Goal: Information Seeking & Learning: Learn about a topic

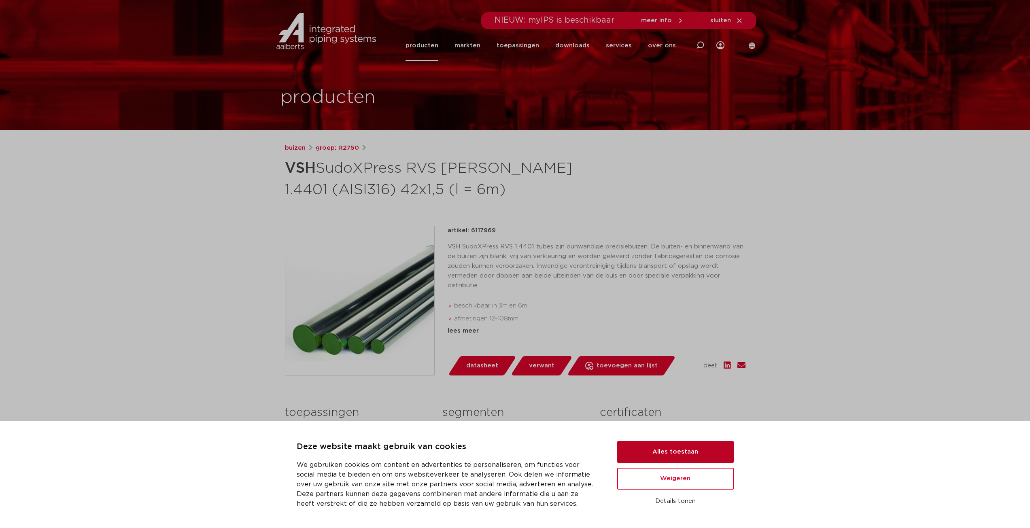
click at [685, 450] on button "Alles toestaan" at bounding box center [675, 452] width 117 height 22
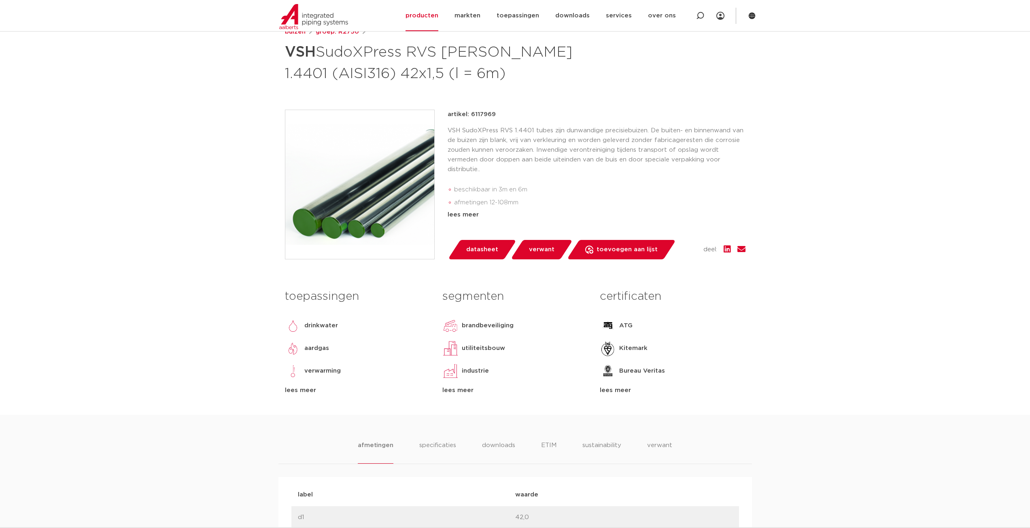
scroll to position [121, 0]
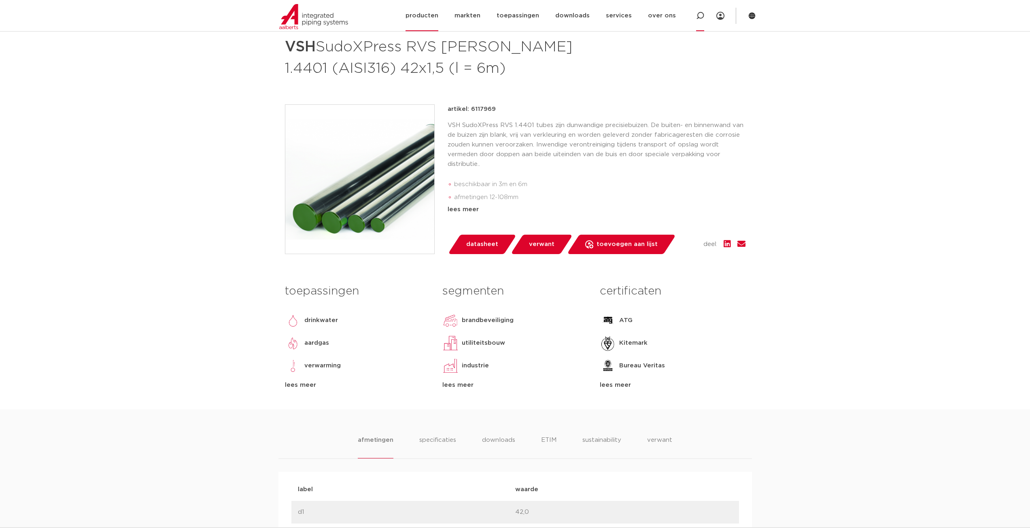
click at [702, 13] on icon at bounding box center [700, 16] width 8 height 8
click at [506, 19] on input "Zoeken" at bounding box center [579, 15] width 254 height 16
type input "sudoXpress"
click button "Zoeken" at bounding box center [0, 0] width 0 height 0
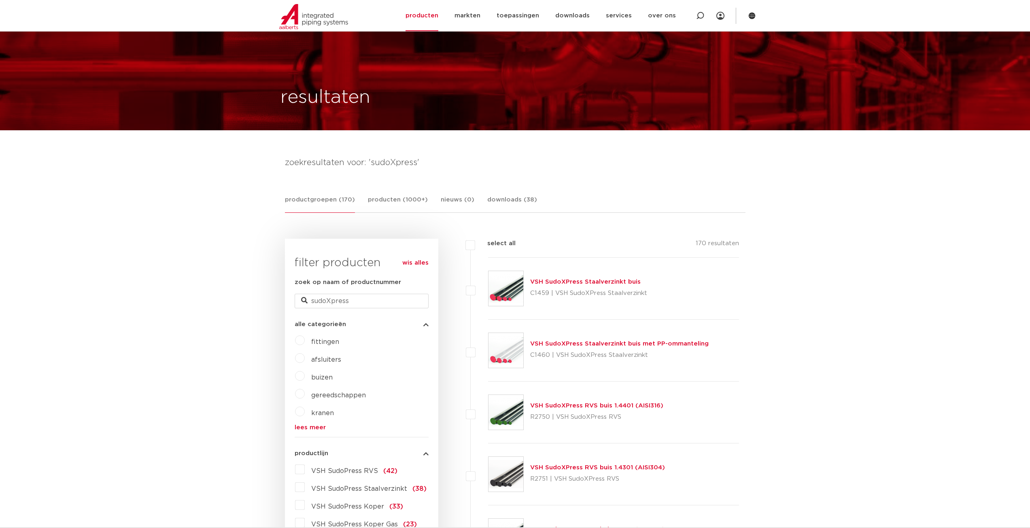
scroll to position [162, 0]
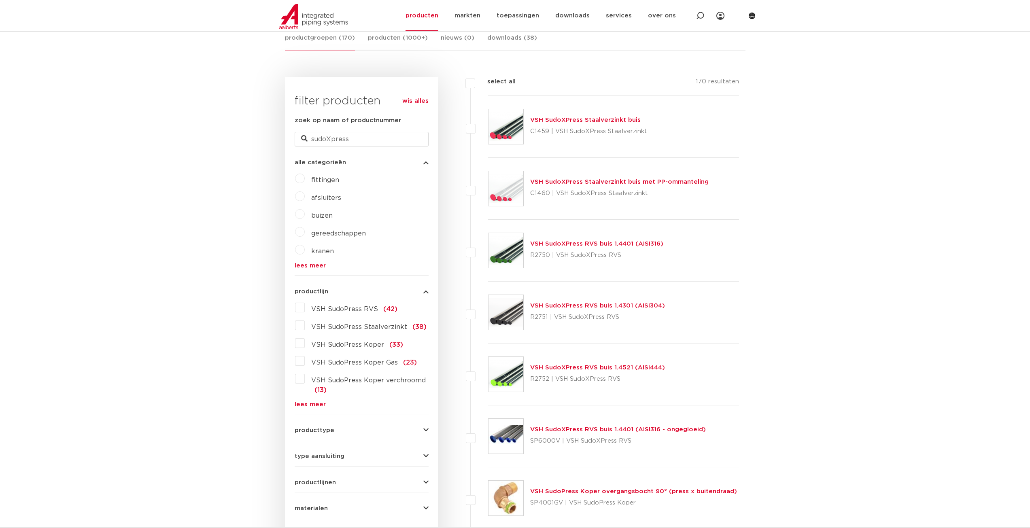
click at [578, 256] on p "R2750 | VSH SudoXPress RVS" at bounding box center [596, 255] width 133 height 13
click at [591, 243] on link "VSH SudoXPress RVS buis 1.4401 (AISI316)" at bounding box center [596, 244] width 133 height 6
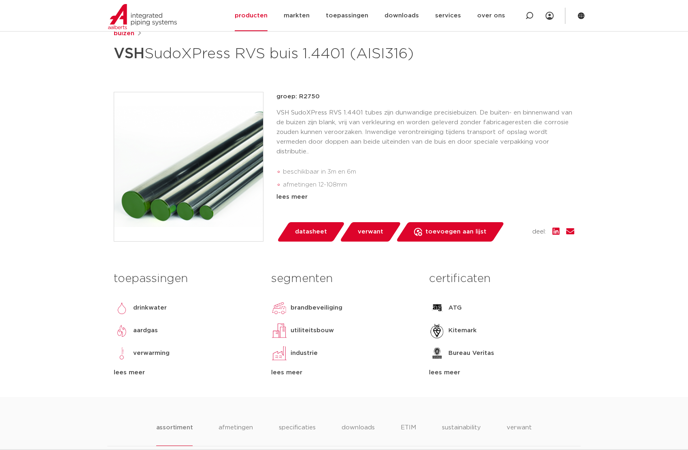
scroll to position [121, 0]
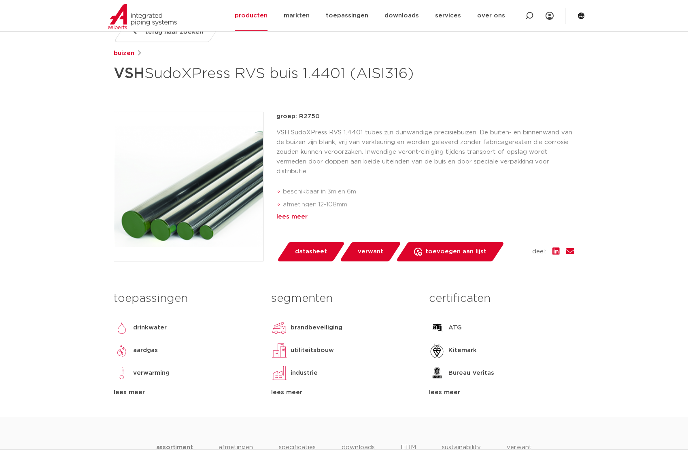
click at [296, 222] on div "lees meer" at bounding box center [425, 217] width 298 height 10
